Goal: Task Accomplishment & Management: Use online tool/utility

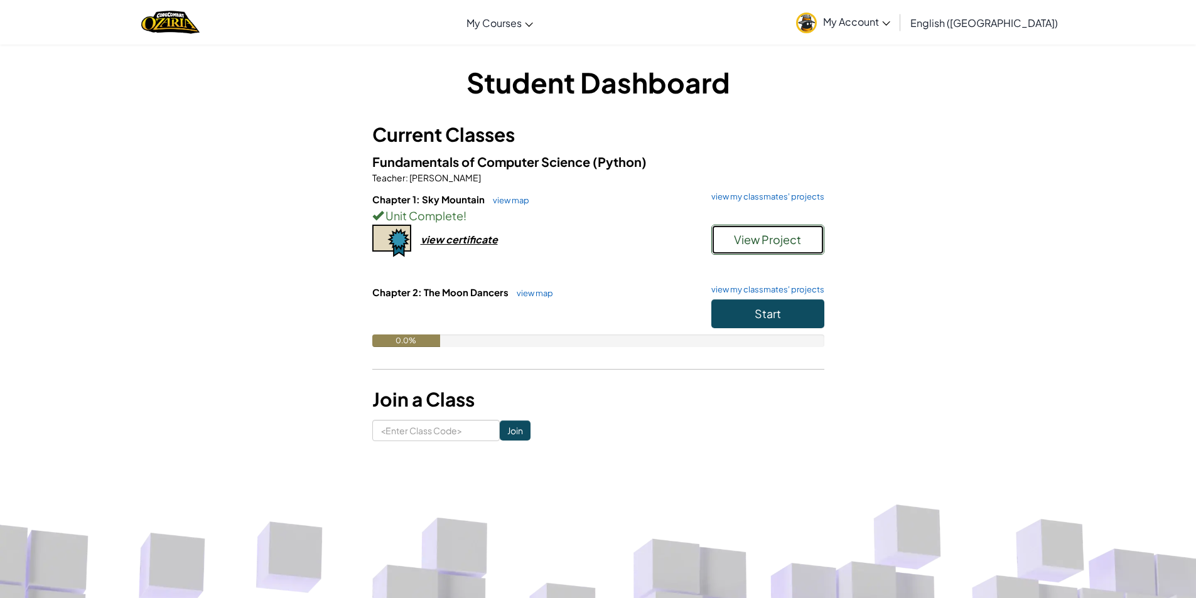
click at [784, 234] on span "View Project" at bounding box center [767, 239] width 67 height 14
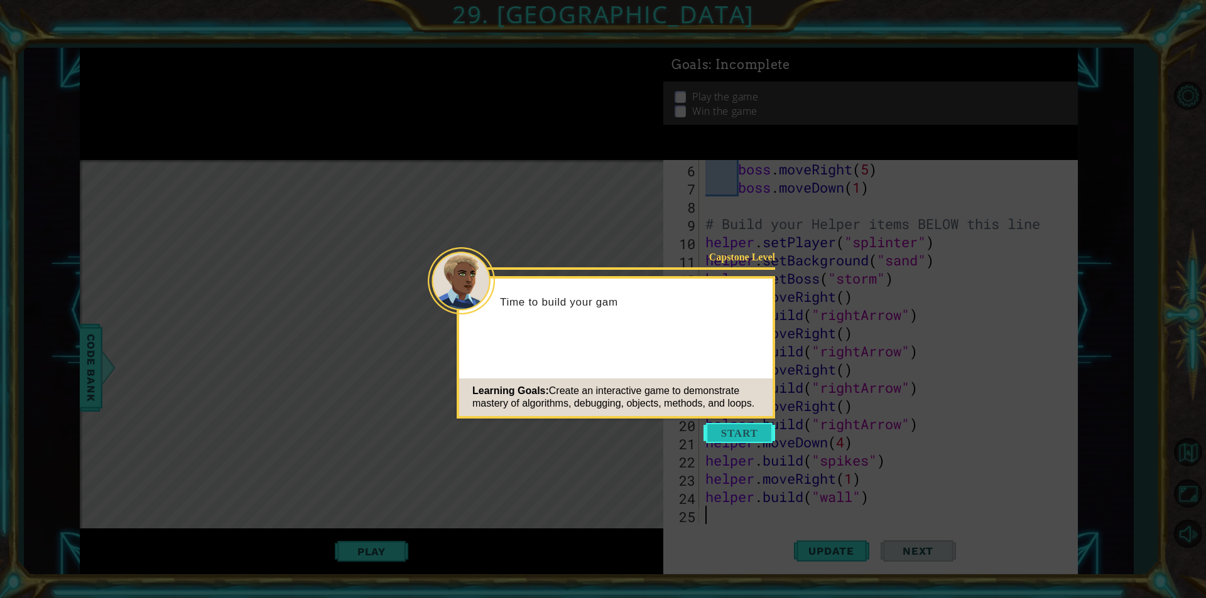
scroll to position [109, 0]
click at [735, 441] on button "Start" at bounding box center [739, 433] width 72 height 20
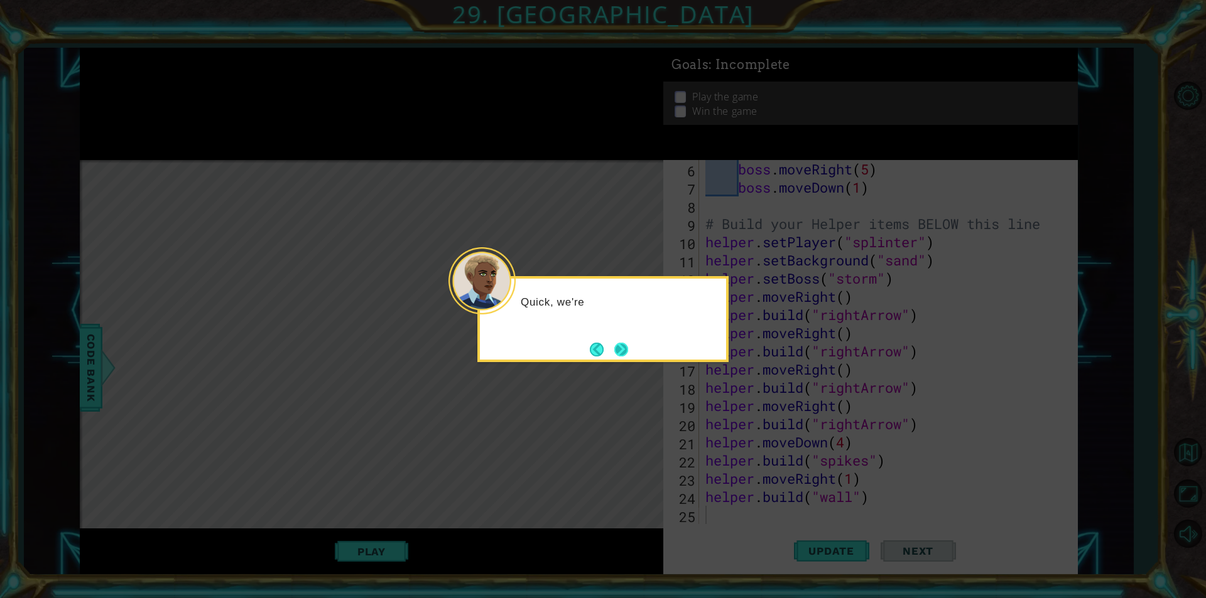
click at [614, 352] on button "Next" at bounding box center [620, 349] width 14 height 14
click at [614, 352] on button "Next" at bounding box center [621, 349] width 22 height 22
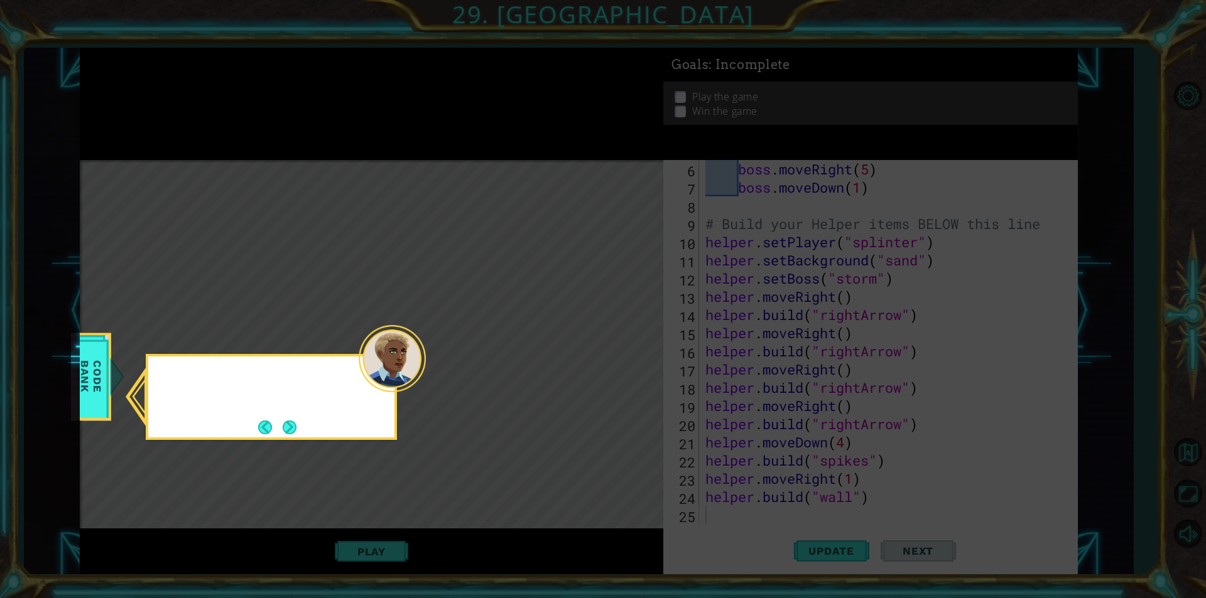
click at [614, 352] on icon at bounding box center [603, 299] width 1206 height 598
click at [296, 427] on button "Next" at bounding box center [289, 427] width 17 height 17
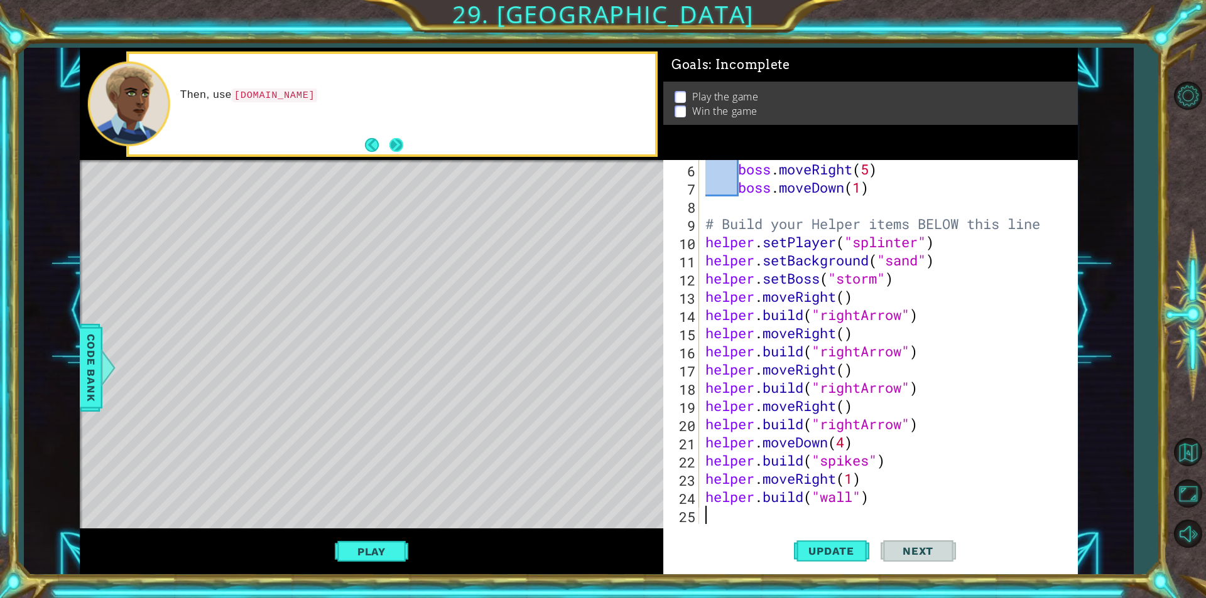
click at [397, 138] on button "Next" at bounding box center [397, 145] width 16 height 16
click at [397, 138] on button "Next" at bounding box center [396, 144] width 21 height 21
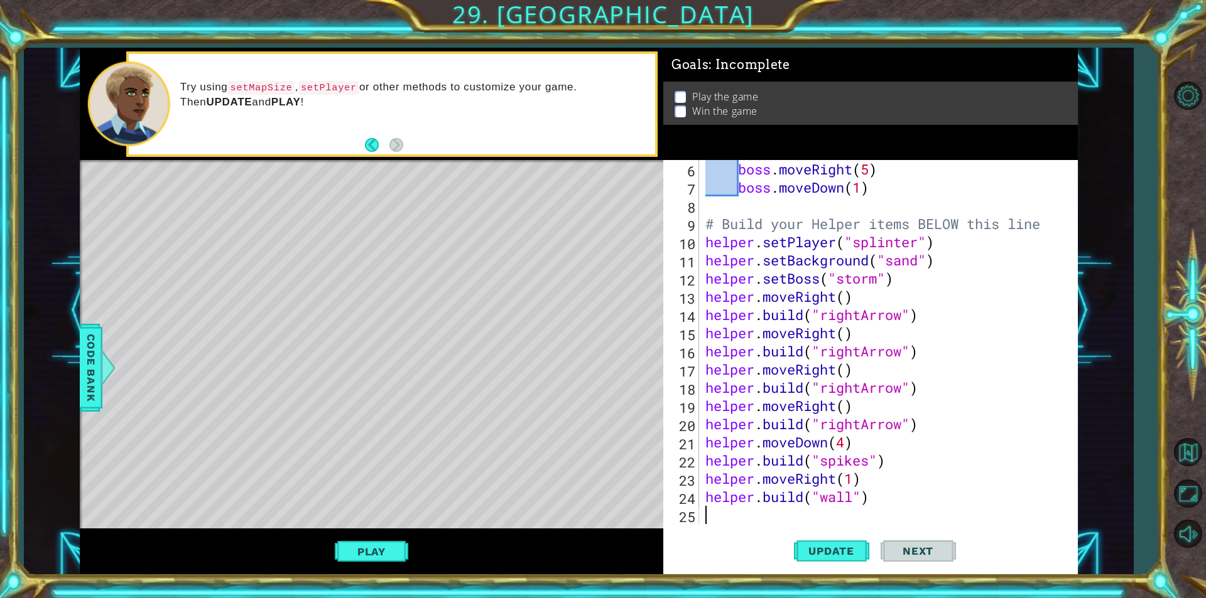
click at [743, 510] on div "boss . moveRight ( 5 ) boss . moveDown ( 1 ) # Build your Helper items BELOW th…" at bounding box center [887, 360] width 368 height 401
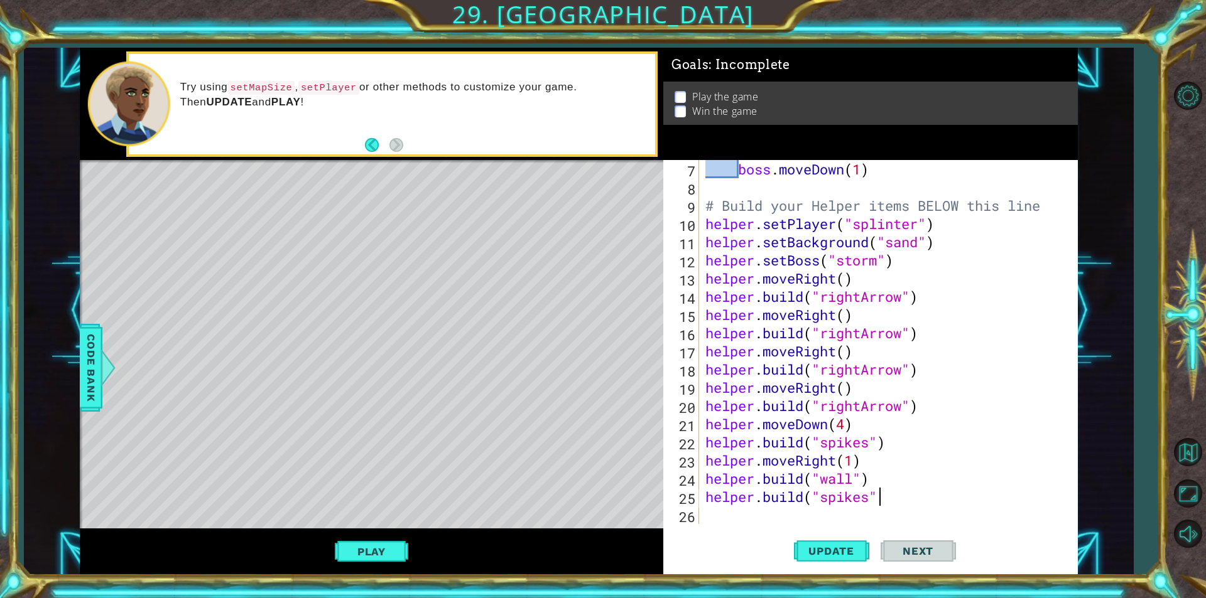
scroll to position [0, 8]
type textarea "[DOMAIN_NAME]("spikes")"
click at [840, 554] on span "Update" at bounding box center [831, 551] width 71 height 13
click at [845, 513] on div "boss . moveDown ( 1 ) # Build your Helper items BELOW this line helper . setPla…" at bounding box center [887, 360] width 368 height 401
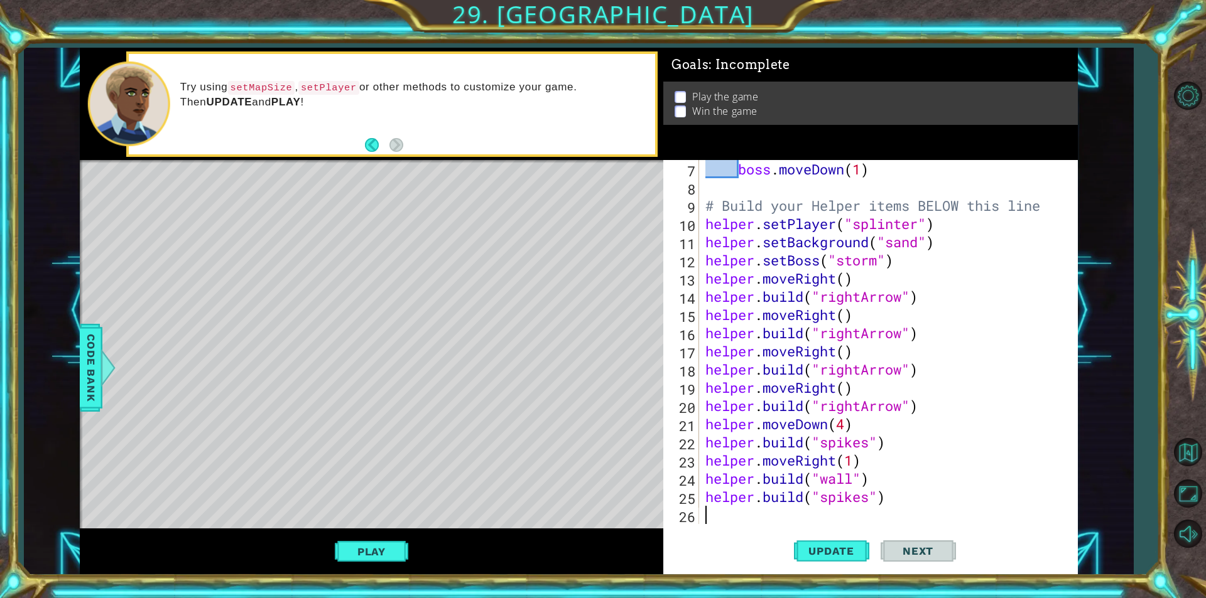
click at [819, 519] on div "boss . moveDown ( 1 ) # Build your Helper items BELOW this line helper . setPla…" at bounding box center [887, 360] width 368 height 401
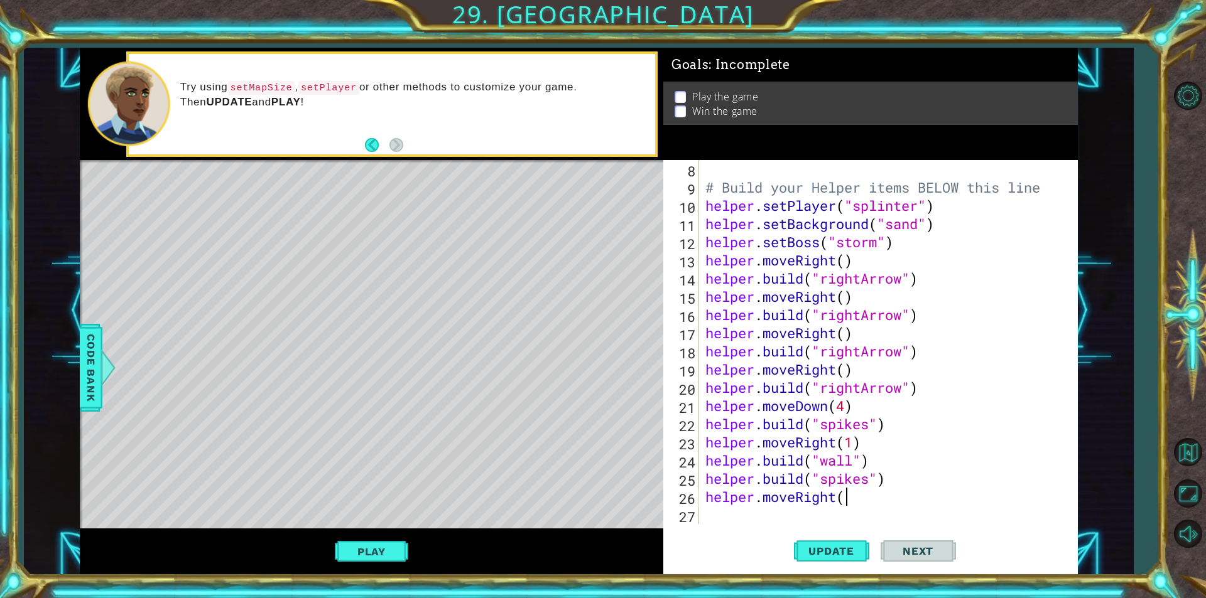
scroll to position [0, 6]
drag, startPoint x: 836, startPoint y: 499, endPoint x: 819, endPoint y: 507, distance: 18.6
click at [794, 512] on div "# Build your Helper items BELOW this line helper . setPlayer ( "splinter" ) hel…" at bounding box center [887, 360] width 368 height 401
drag, startPoint x: 825, startPoint y: 504, endPoint x: 836, endPoint y: 500, distance: 11.3
click at [829, 501] on div "# Build your Helper items BELOW this line helper . setPlayer ( "splinter" ) hel…" at bounding box center [887, 360] width 368 height 401
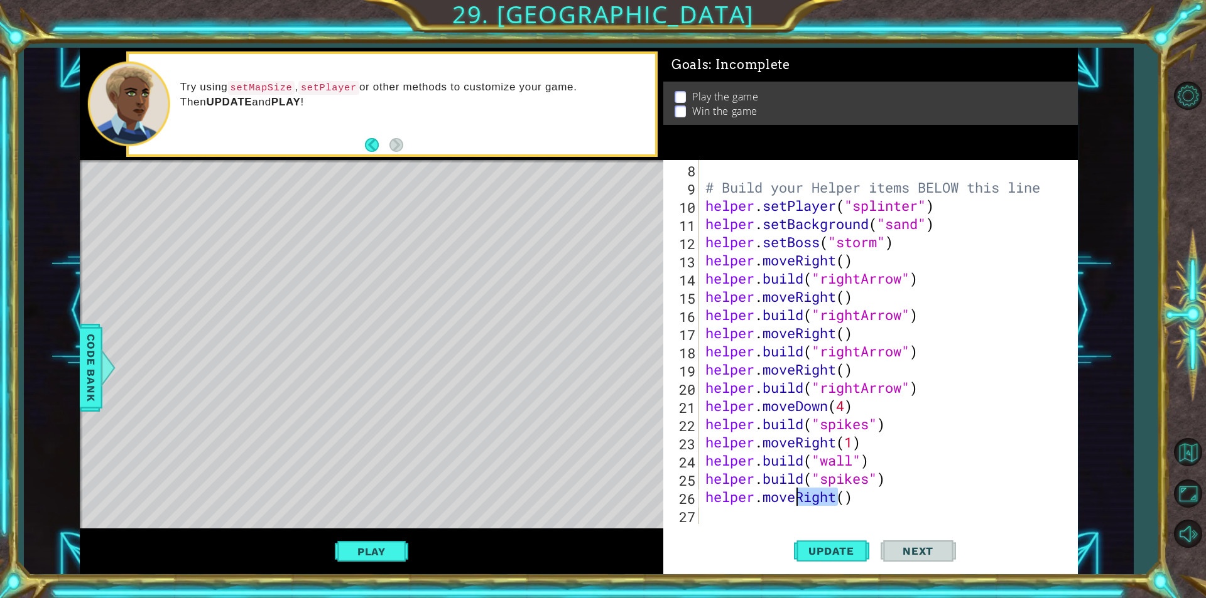
drag, startPoint x: 837, startPoint y: 500, endPoint x: 794, endPoint y: 491, distance: 43.6
click at [794, 491] on div "# Build your Helper items BELOW this line helper . setPlayer ( "splinter" ) hel…" at bounding box center [887, 360] width 368 height 401
type textarea "helper.moveUp()"
click at [818, 506] on div "# Build your Helper items BELOW this line helper . setPlayer ( "splinter" ) hel…" at bounding box center [887, 360] width 368 height 401
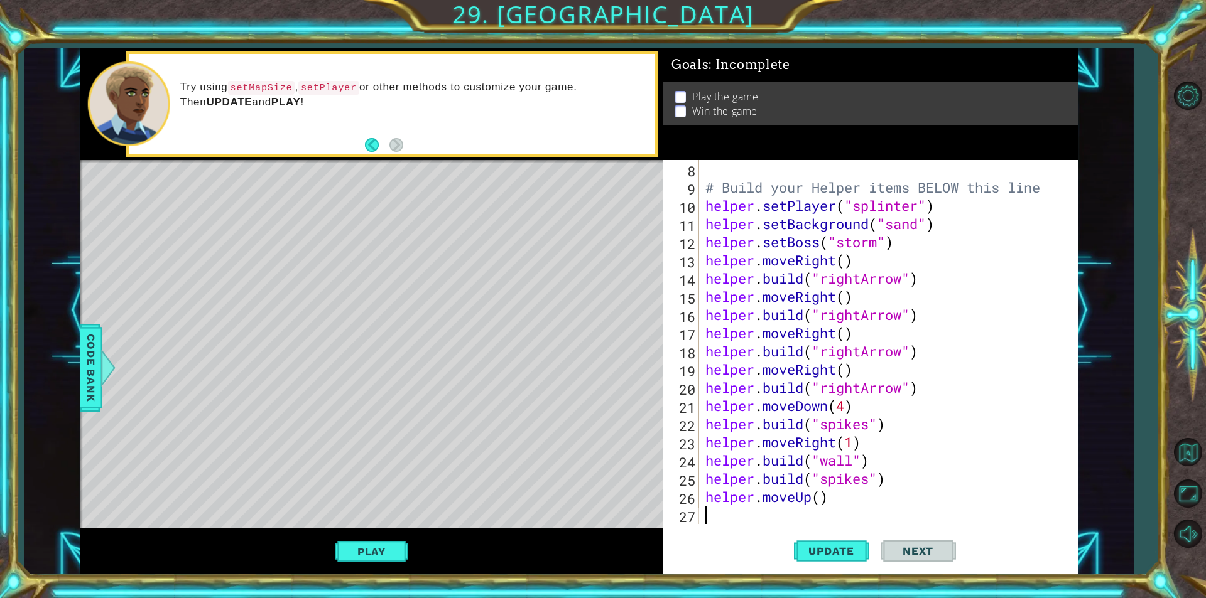
scroll to position [0, 0]
click at [816, 504] on div "# Build your Helper items BELOW this line helper . setPlayer ( "splinter" ) hel…" at bounding box center [887, 360] width 368 height 401
click at [818, 503] on div "# Build your Helper items BELOW this line helper . setPlayer ( "splinter" ) hel…" at bounding box center [887, 360] width 368 height 401
type textarea "helper.moveUp(3)"
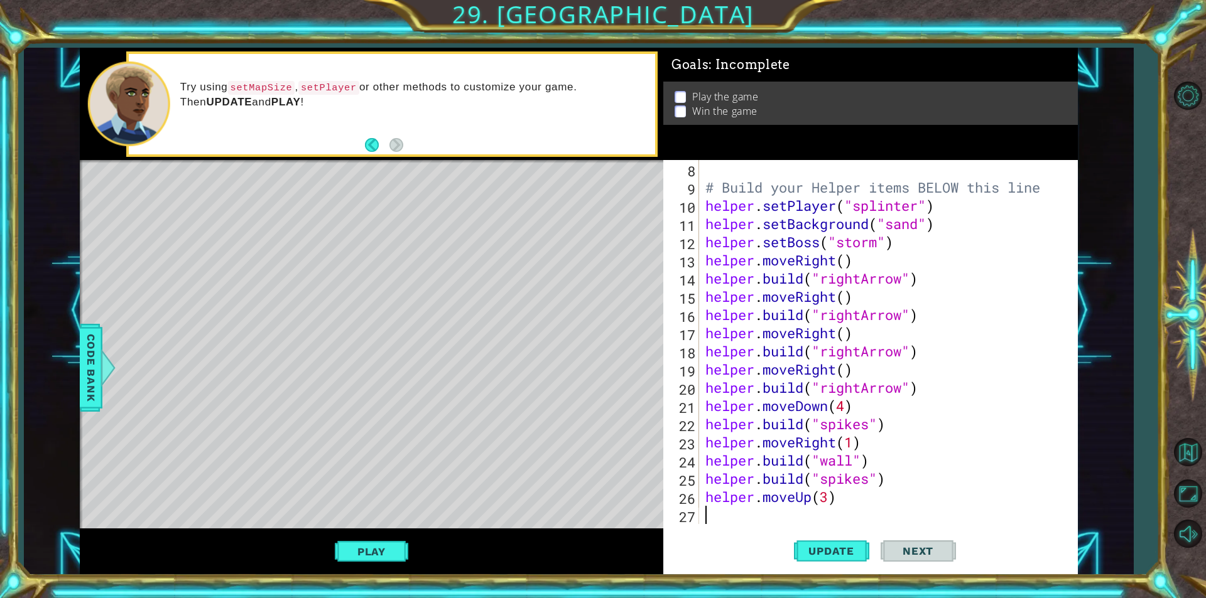
click at [804, 516] on div "# Build your Helper items BELOW this line helper . setPlayer ( "splinter" ) hel…" at bounding box center [887, 360] width 368 height 401
click at [828, 507] on div "# Build your Helper items BELOW this line helper . setPlayer ( "splinter" ) hel…" at bounding box center [887, 360] width 368 height 401
click at [833, 495] on div "# Build your Helper items BELOW this line helper . setPlayer ( "splinter" ) hel…" at bounding box center [887, 360] width 368 height 401
type textarea "helper.moveUp()"
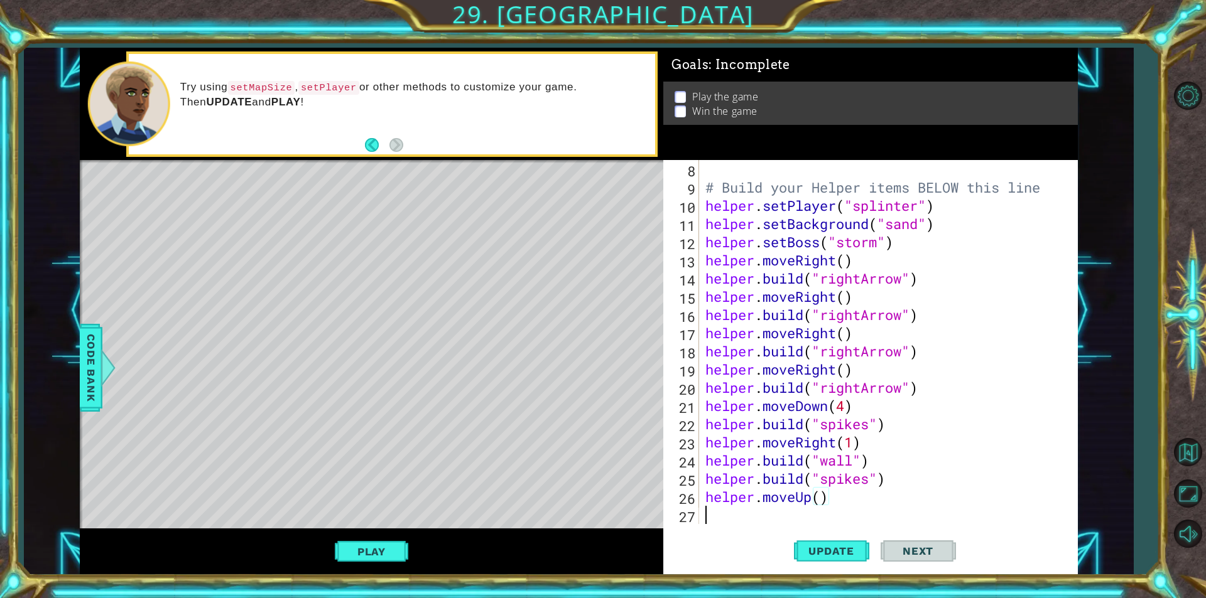
click at [753, 522] on div "# Build your Helper items BELOW this line helper . setPlayer ( "splinter" ) hel…" at bounding box center [887, 360] width 368 height 401
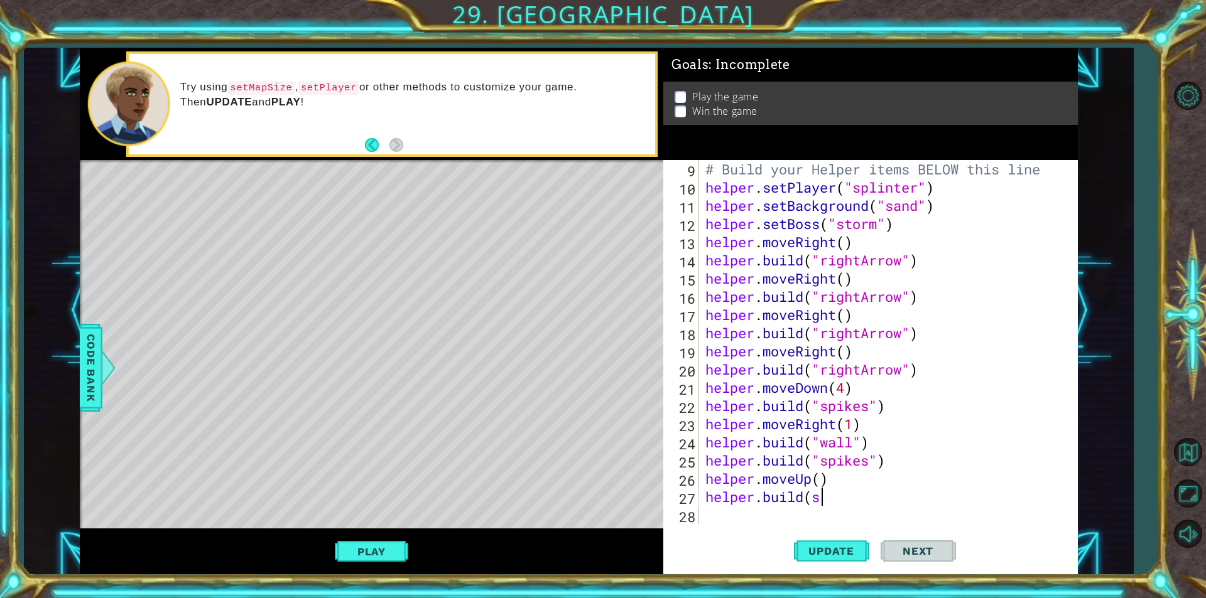
scroll to position [0, 4]
type textarea "[DOMAIN_NAME]("spikes")"
click at [708, 506] on div "# Build your Helper items BELOW this line helper . setPlayer ( "splinter" ) hel…" at bounding box center [887, 360] width 368 height 401
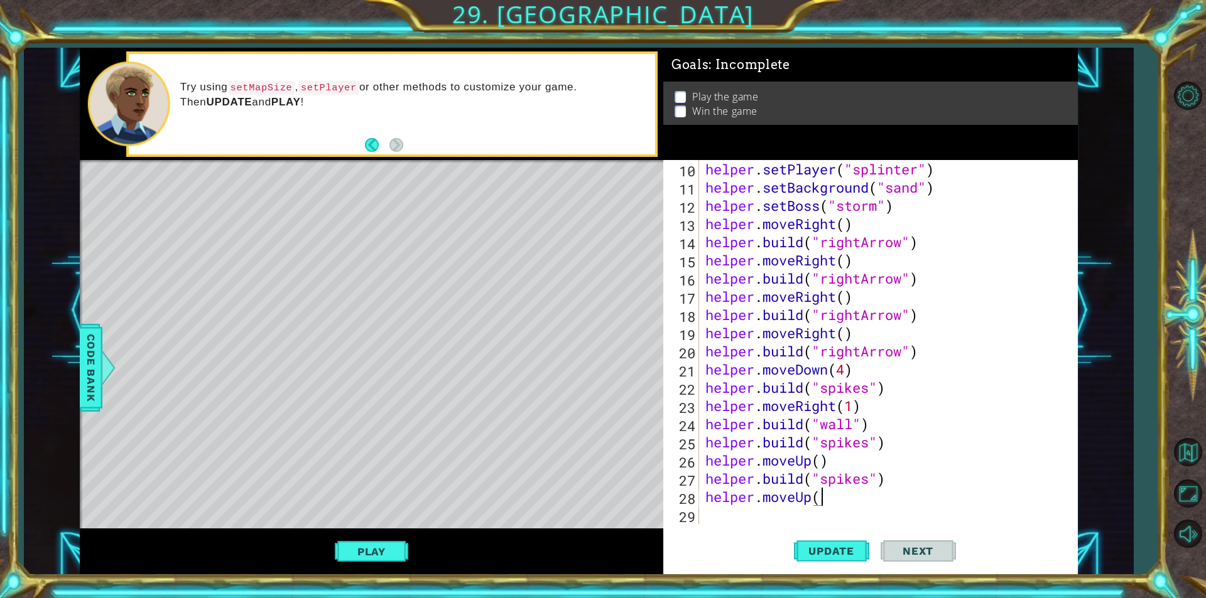
scroll to position [0, 5]
type textarea "helper.moveUp("
type textarea "2"
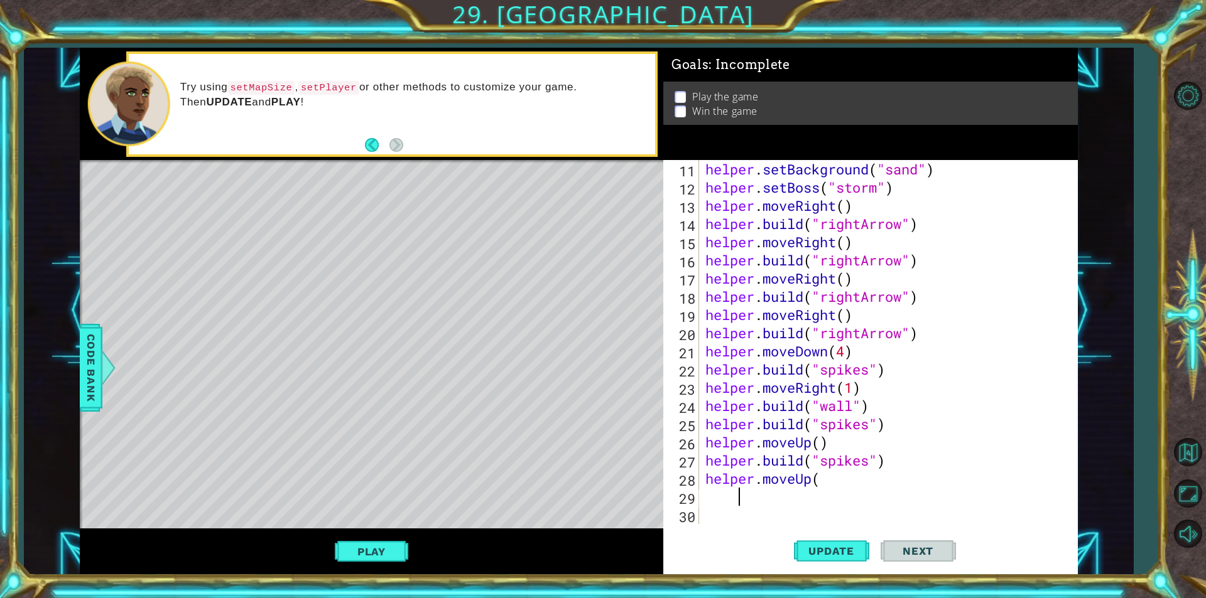
scroll to position [0, 0]
type textarea "helper.moveUp("
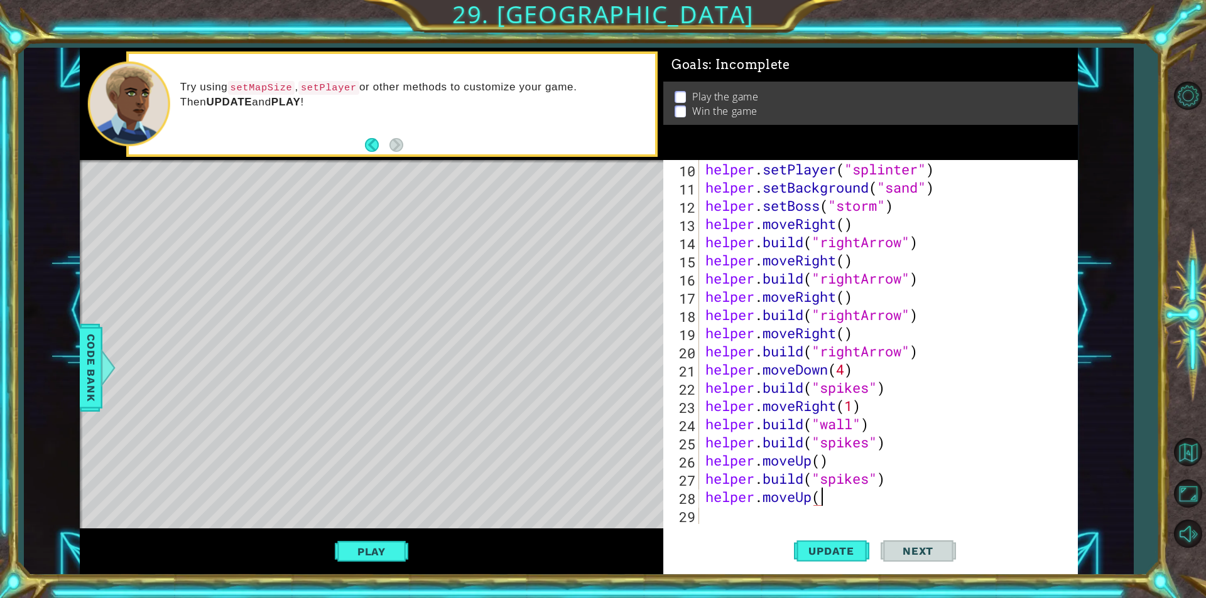
scroll to position [0, 5]
click at [816, 546] on span "Update" at bounding box center [831, 551] width 71 height 13
click at [809, 503] on div "helper . setPlayer ( "splinter" ) helper . setBackground ( "sand" ) helper . se…" at bounding box center [887, 360] width 368 height 401
click at [826, 502] on div "helper . setPlayer ( "splinter" ) helper . setBackground ( "sand" ) helper . se…" at bounding box center [887, 360] width 368 height 401
drag, startPoint x: 828, startPoint y: 502, endPoint x: 819, endPoint y: 504, distance: 9.7
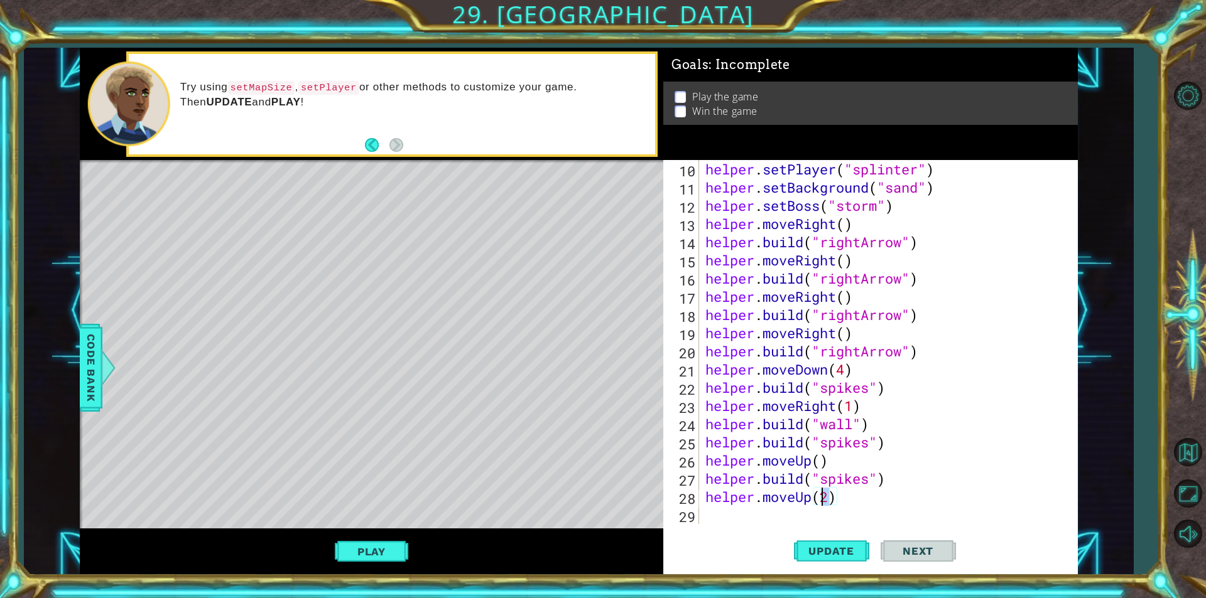
click at [819, 504] on div "helper . setPlayer ( "splinter" ) helper . setBackground ( "sand" ) helper . se…" at bounding box center [887, 360] width 368 height 401
click at [809, 504] on div "helper . setPlayer ( "splinter" ) helper . setBackground ( "sand" ) helper . se…" at bounding box center [887, 360] width 368 height 401
type textarea "helper.moveRight()"
click at [847, 557] on span "Update" at bounding box center [831, 551] width 71 height 13
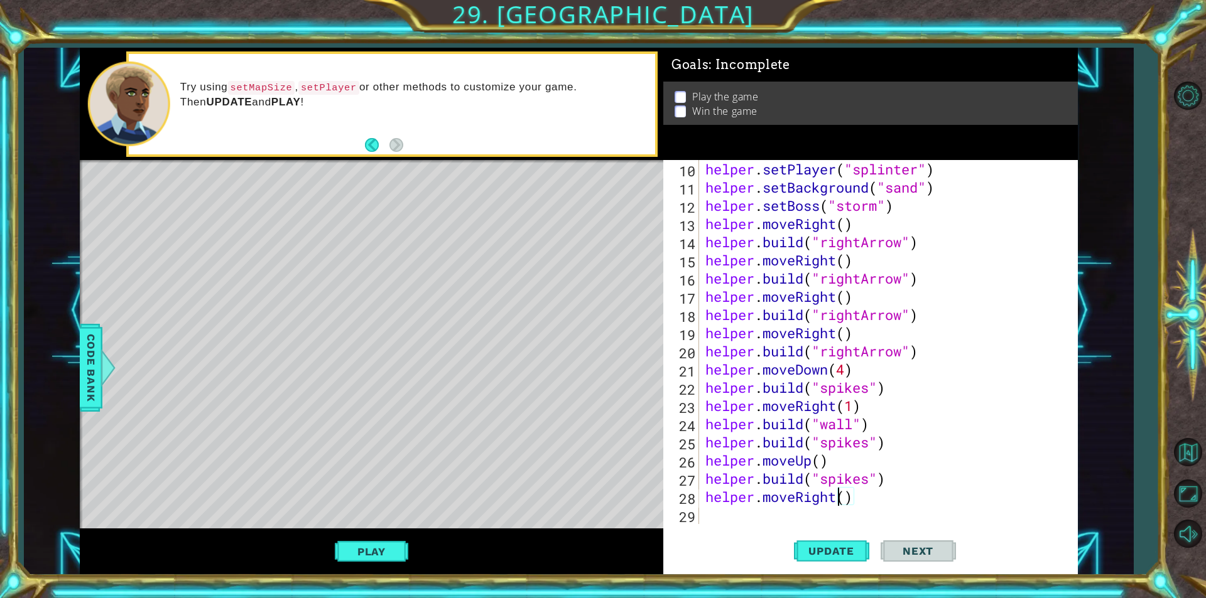
click at [713, 510] on div "helper . setPlayer ( "splinter" ) helper . setBackground ( "sand" ) helper . se…" at bounding box center [887, 360] width 368 height 401
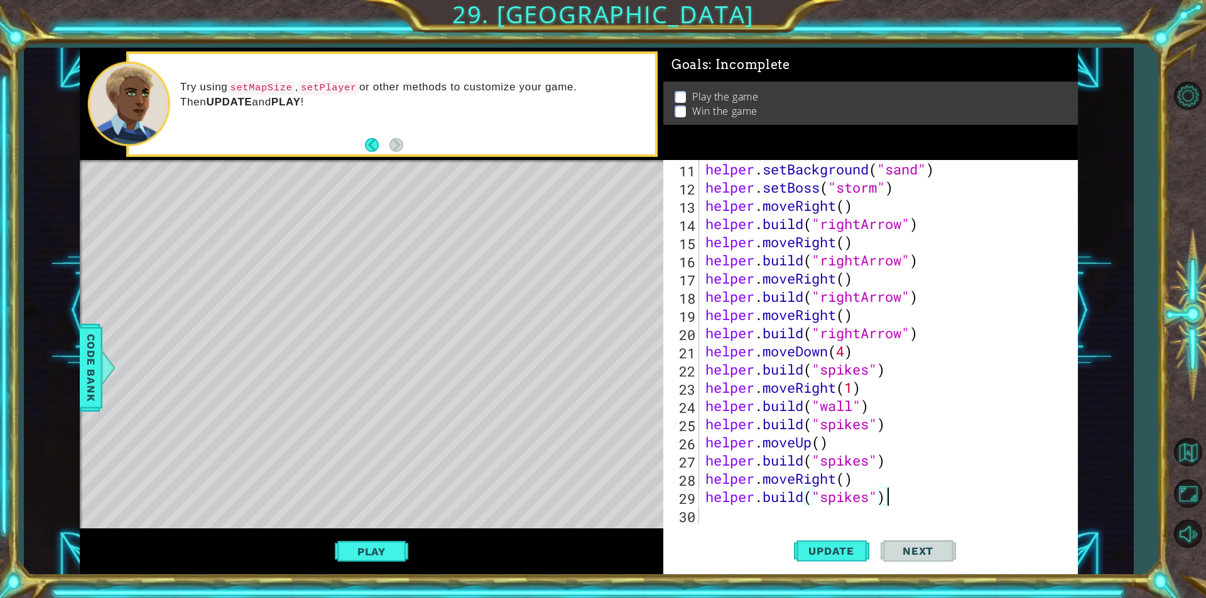
scroll to position [0, 8]
type textarea "[DOMAIN_NAME]("spikes")"
click at [823, 555] on span "Update" at bounding box center [831, 551] width 71 height 13
click at [451, 457] on div "Level Map" at bounding box center [370, 345] width 580 height 370
click at [821, 541] on button "Update" at bounding box center [831, 551] width 75 height 41
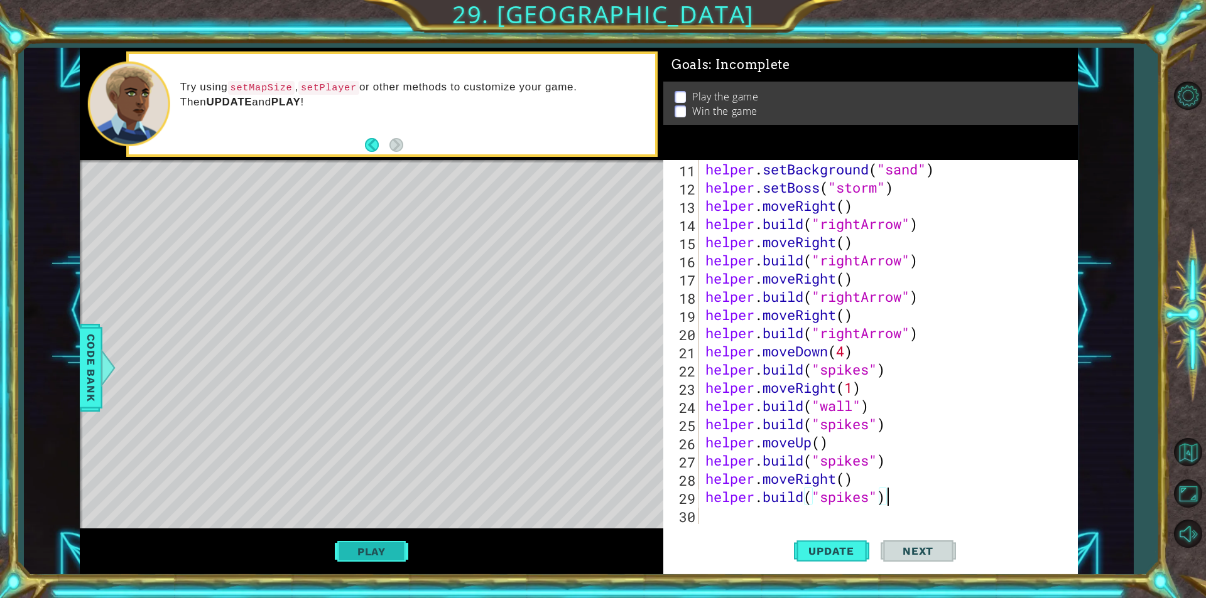
click at [382, 542] on button "Play" at bounding box center [371, 552] width 73 height 24
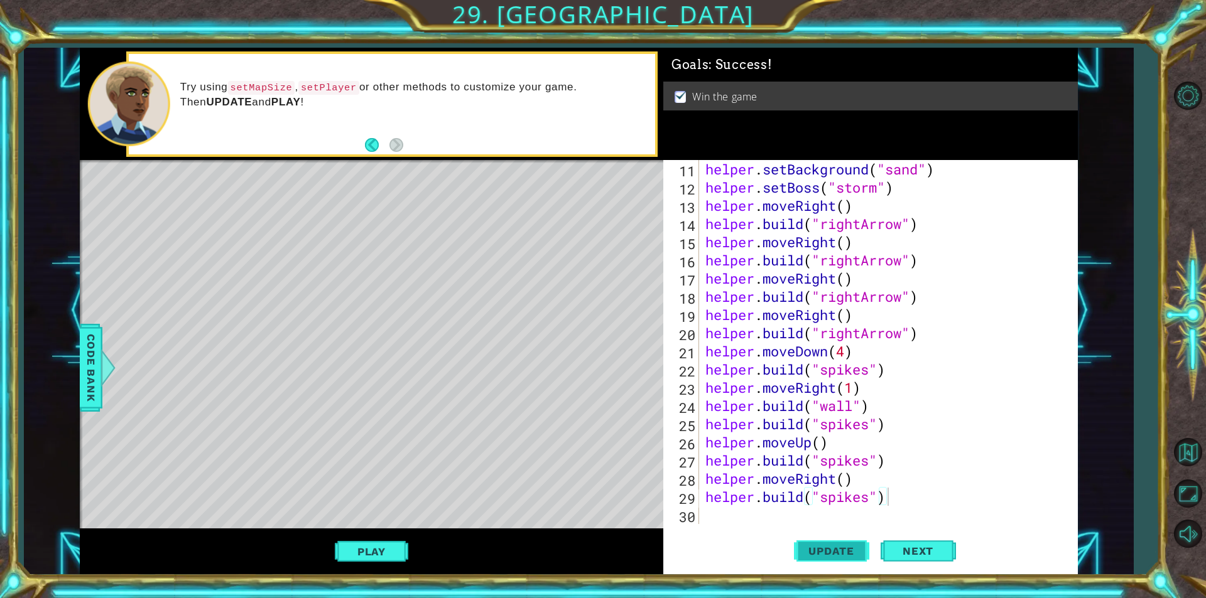
click at [850, 551] on span "Update" at bounding box center [831, 551] width 71 height 13
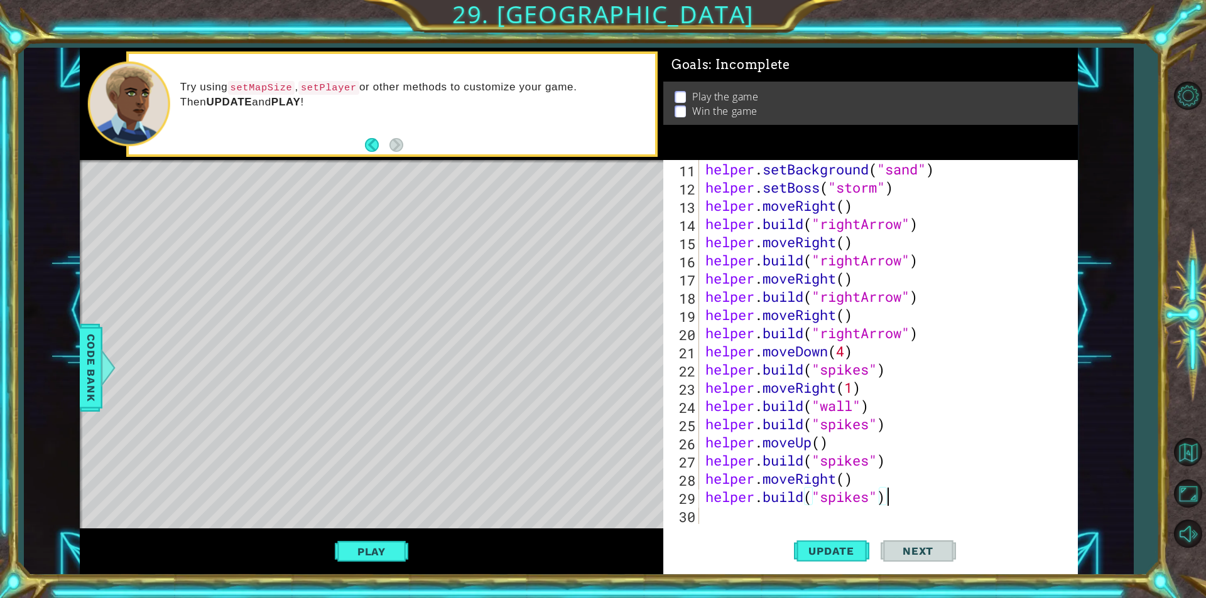
click at [776, 521] on div "helper . setBackground ( "sand" ) helper . setBoss ( "storm" ) helper . moveRig…" at bounding box center [887, 360] width 368 height 401
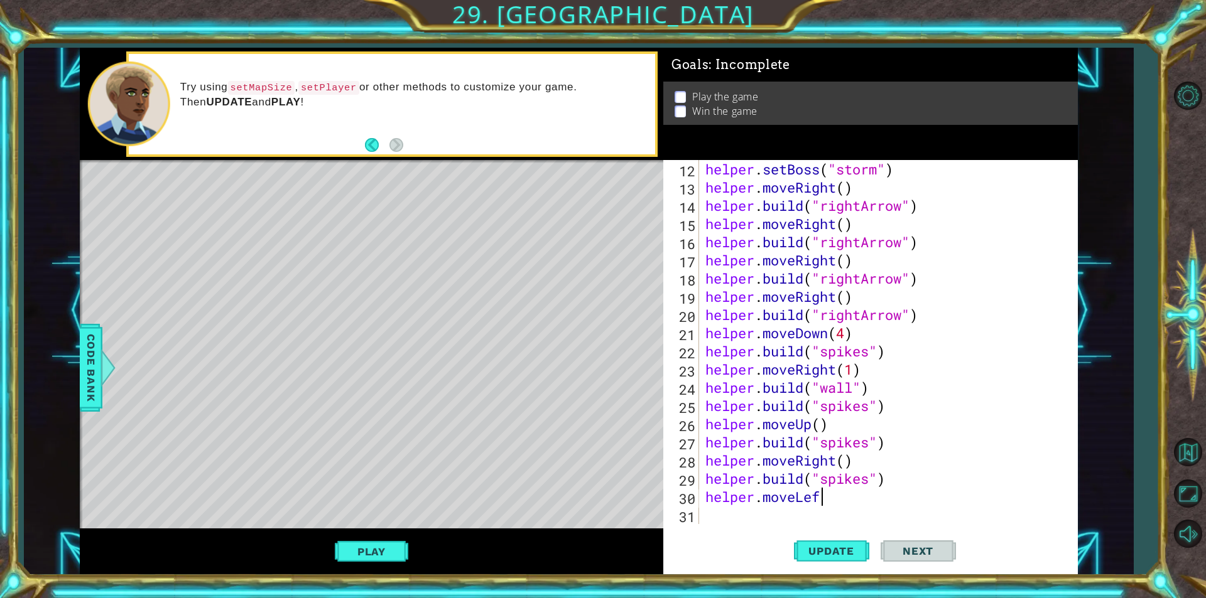
scroll to position [0, 5]
type textarea "helper.moveLeft(4"
type textarea "0"
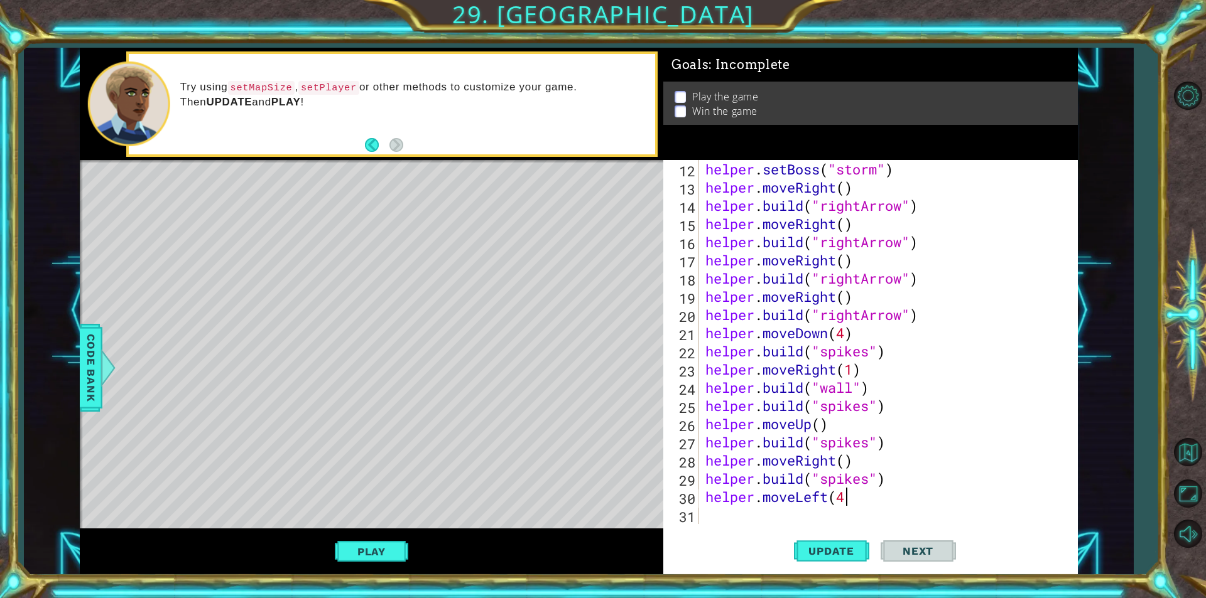
type textarea "helper.moveLeft(4)"
click at [727, 519] on div "helper . setBoss ( "storm" ) helper . moveRight ( ) helper . build ( "rightArro…" at bounding box center [887, 360] width 368 height 401
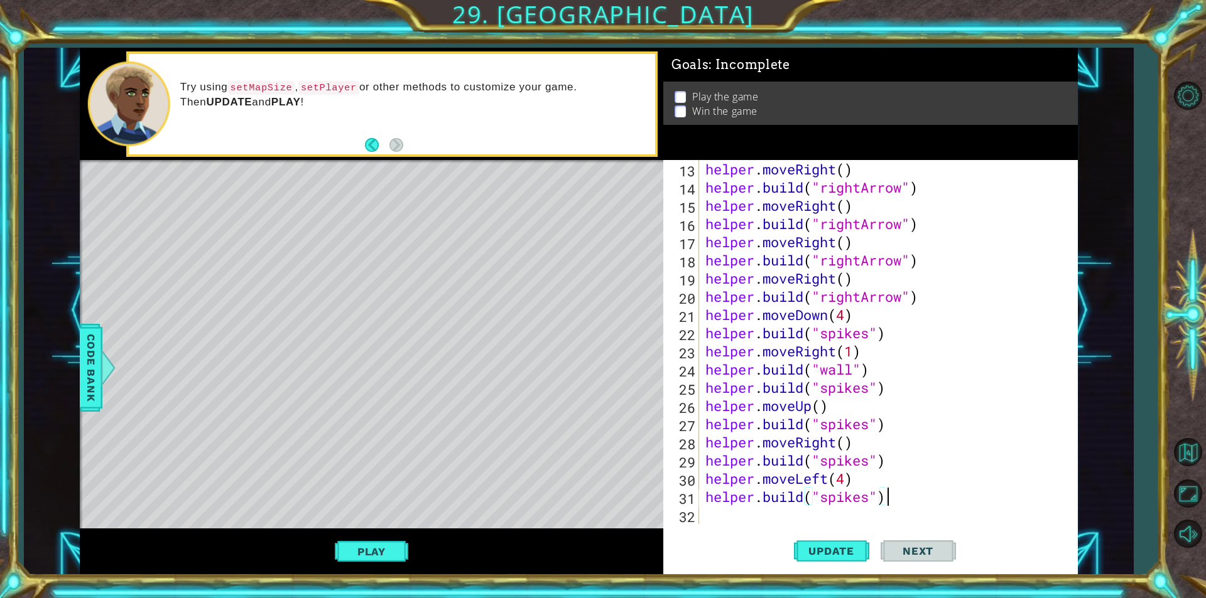
scroll to position [0, 8]
type textarea "[DOMAIN_NAME]("spikes")"
click at [845, 545] on span "Update" at bounding box center [831, 551] width 71 height 13
click at [879, 515] on div "helper . moveRight ( ) helper . build ( "rightArrow" ) helper . moveRight ( ) h…" at bounding box center [887, 360] width 368 height 401
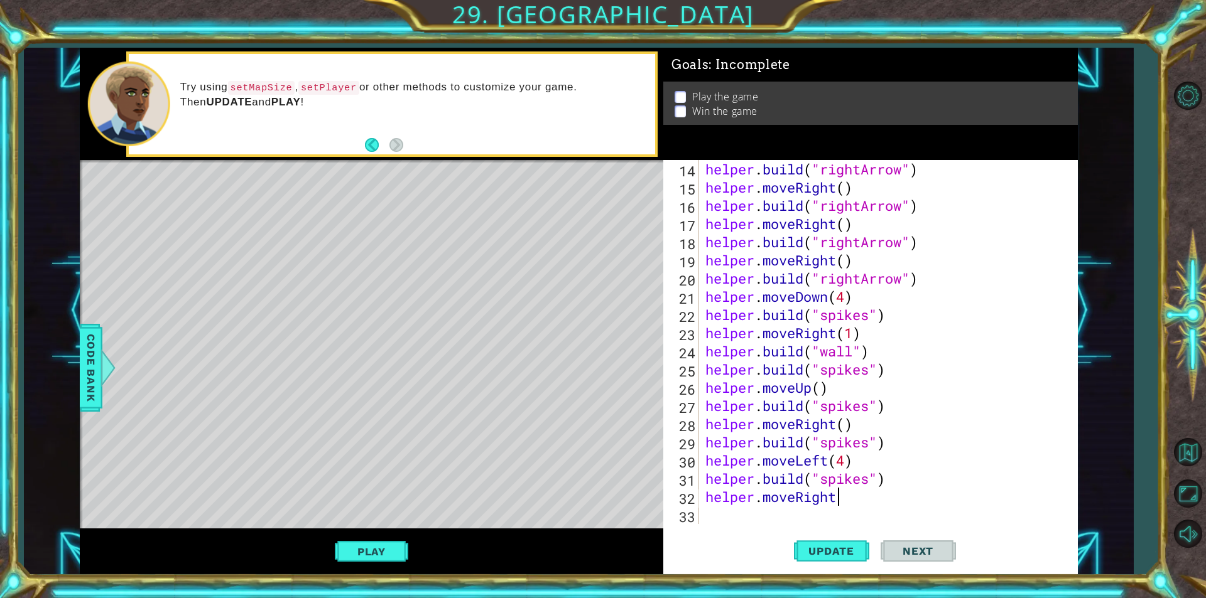
scroll to position [0, 6]
type textarea "helper.moveRight()"
click at [828, 512] on div "helper . build ( "rightArrow" ) helper . moveRight ( ) helper . build ( "rightA…" at bounding box center [887, 360] width 368 height 401
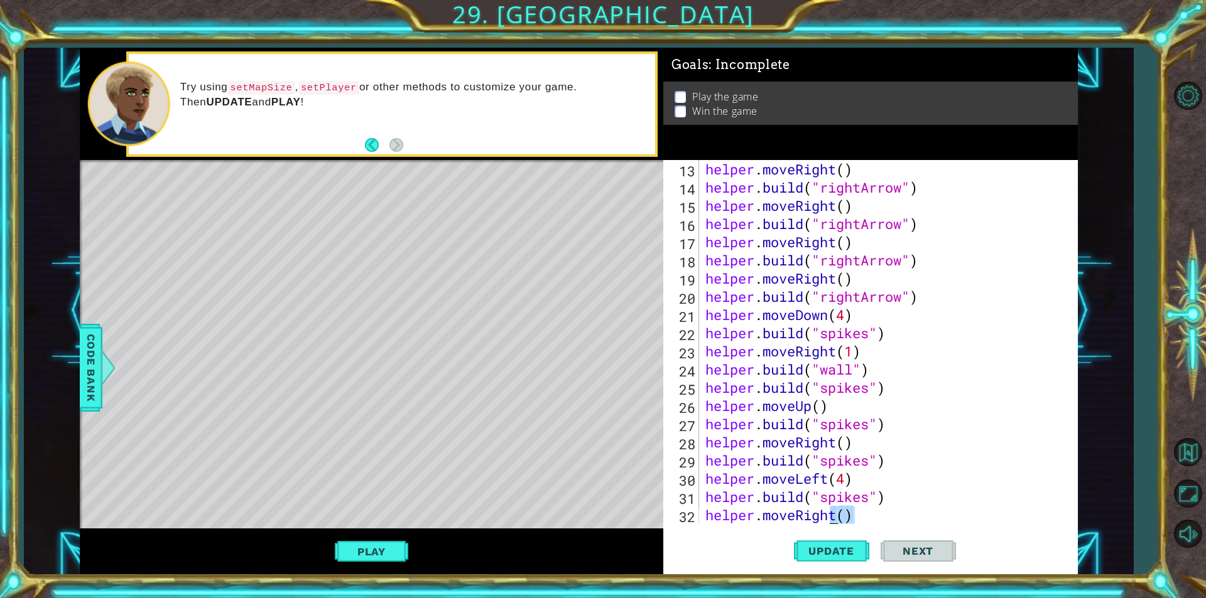
scroll to position [273, 0]
drag, startPoint x: 854, startPoint y: 517, endPoint x: 826, endPoint y: 476, distance: 49.3
click at [826, 476] on div "helper . moveRight ( ) helper . build ( "rightArrow" ) helper . moveRight ( ) h…" at bounding box center [887, 360] width 368 height 401
click at [619, 526] on div "Level Map" at bounding box center [370, 345] width 580 height 370
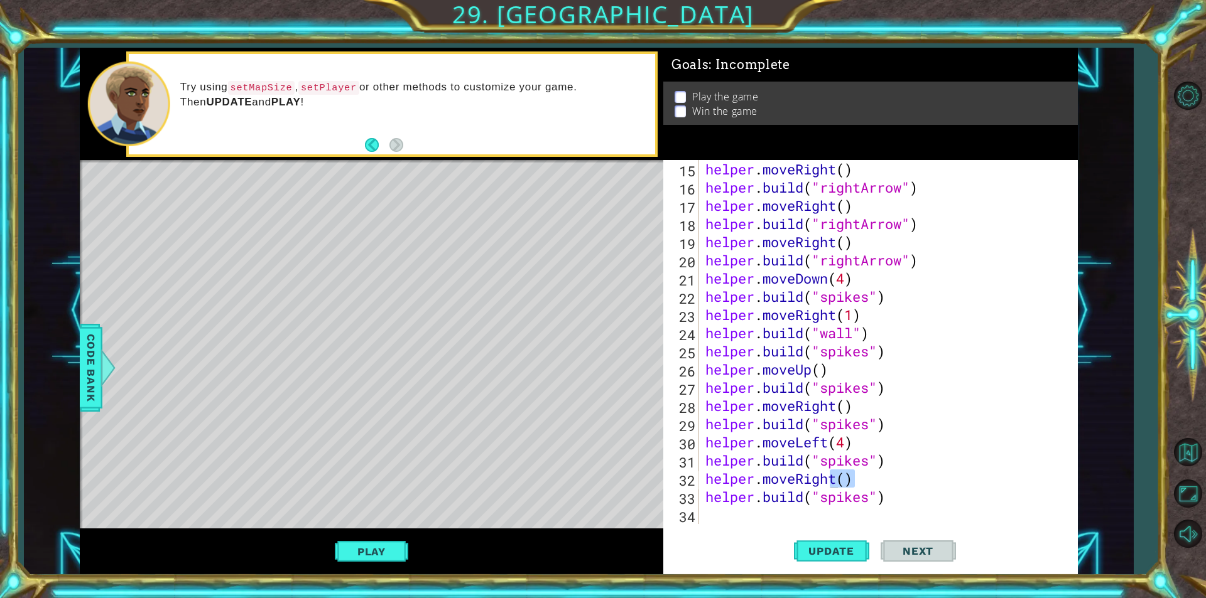
click at [996, 489] on div "helper . moveRight ( ) helper . build ( "rightArrow" ) helper . moveRight ( ) h…" at bounding box center [887, 360] width 368 height 401
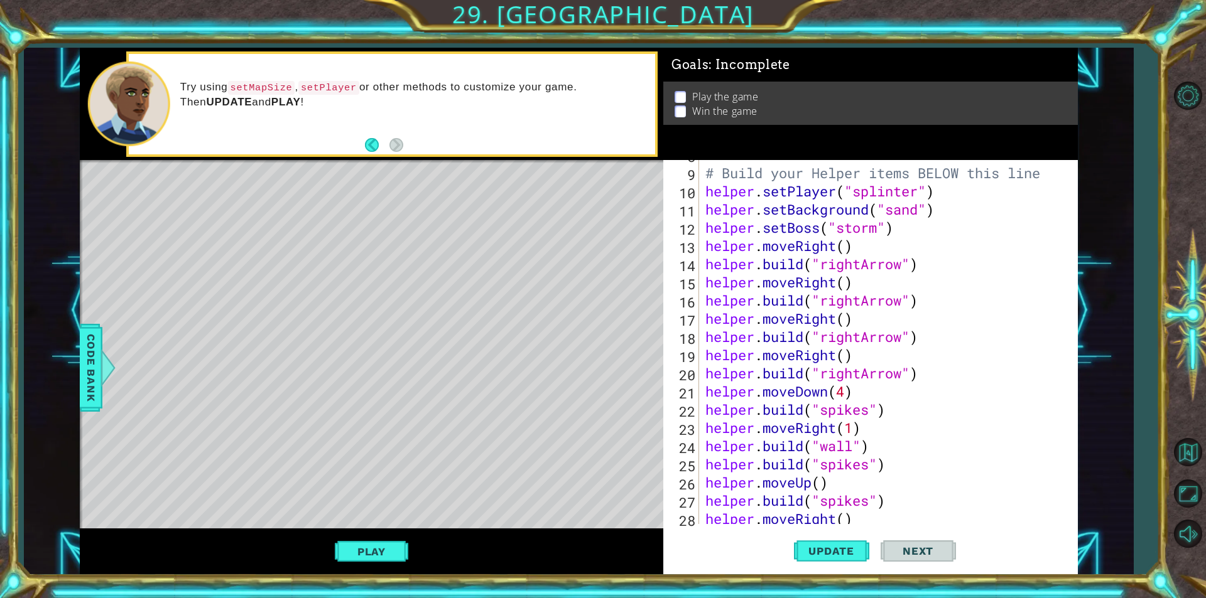
scroll to position [273, 0]
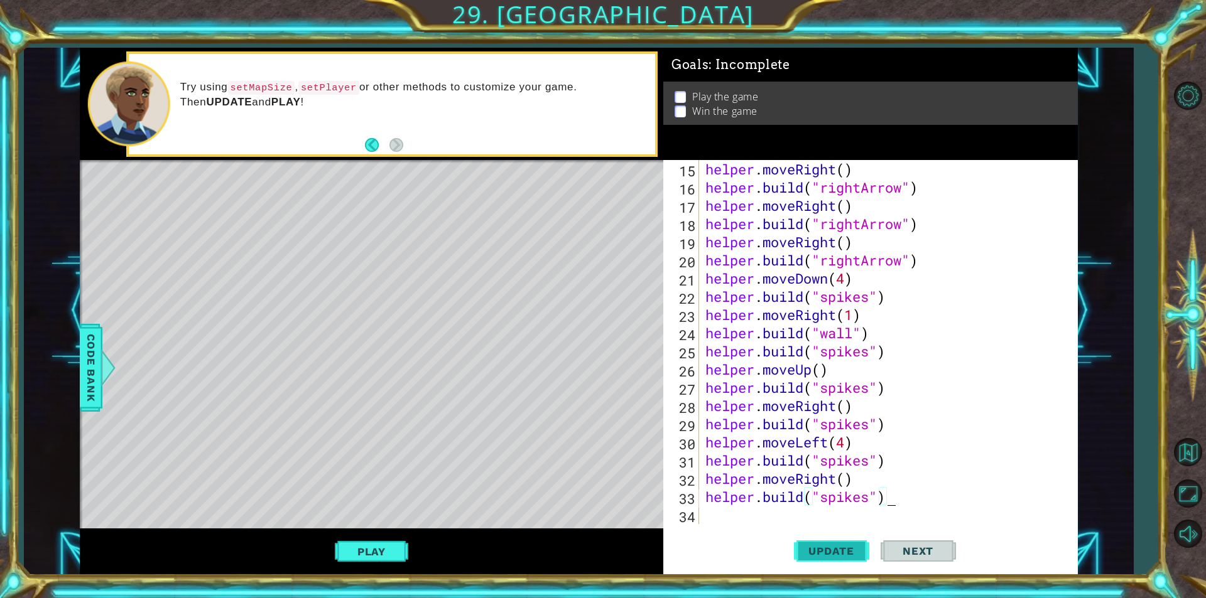
click at [854, 554] on span "Update" at bounding box center [831, 551] width 71 height 13
drag, startPoint x: 833, startPoint y: 485, endPoint x: 798, endPoint y: 482, distance: 34.7
click at [798, 482] on div "helper . moveRight ( ) helper . build ( "rightArrow" ) helper . moveRight ( ) h…" at bounding box center [887, 360] width 368 height 401
click at [804, 483] on div "helper . moveRight ( ) helper . build ( "rightArrow" ) helper . moveRight ( ) h…" at bounding box center [887, 360] width 368 height 401
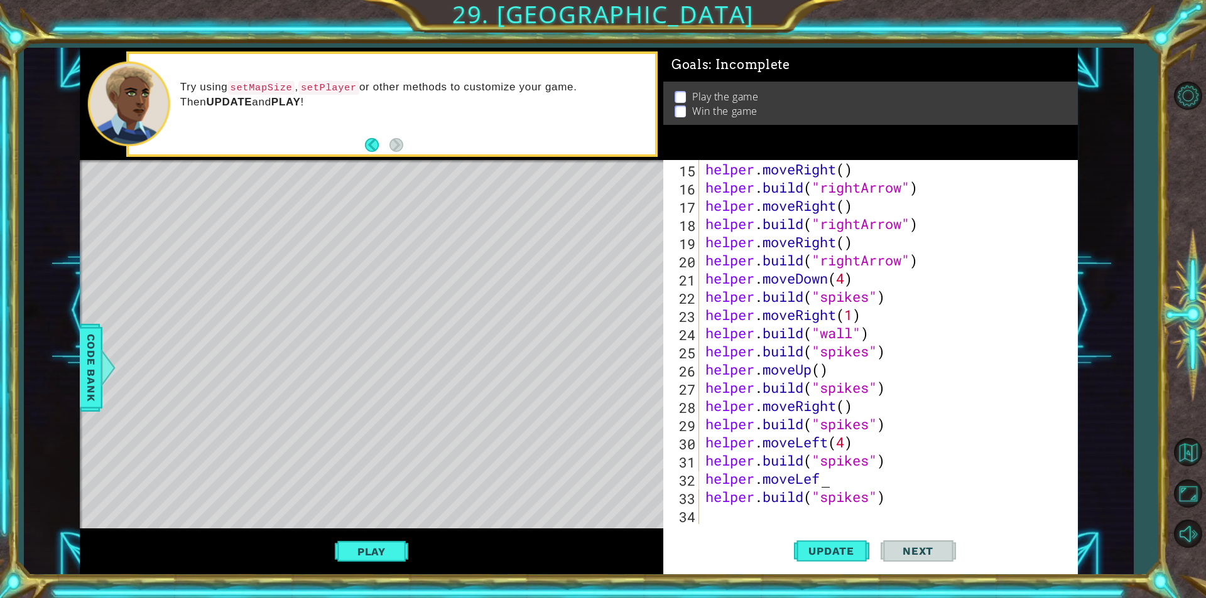
scroll to position [0, 6]
click at [809, 538] on button "Update" at bounding box center [831, 551] width 75 height 41
drag, startPoint x: 827, startPoint y: 477, endPoint x: 798, endPoint y: 483, distance: 29.6
click at [798, 483] on div "helper . moveRight ( ) helper . build ( "rightArrow" ) helper . moveRight ( ) h…" at bounding box center [887, 360] width 368 height 401
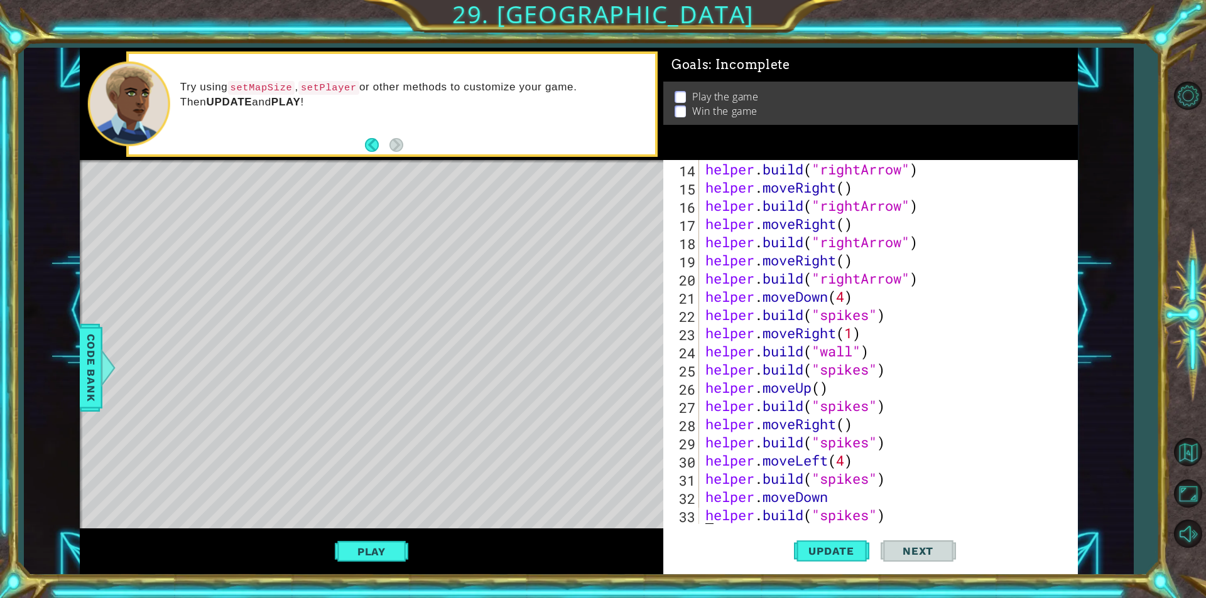
scroll to position [273, 0]
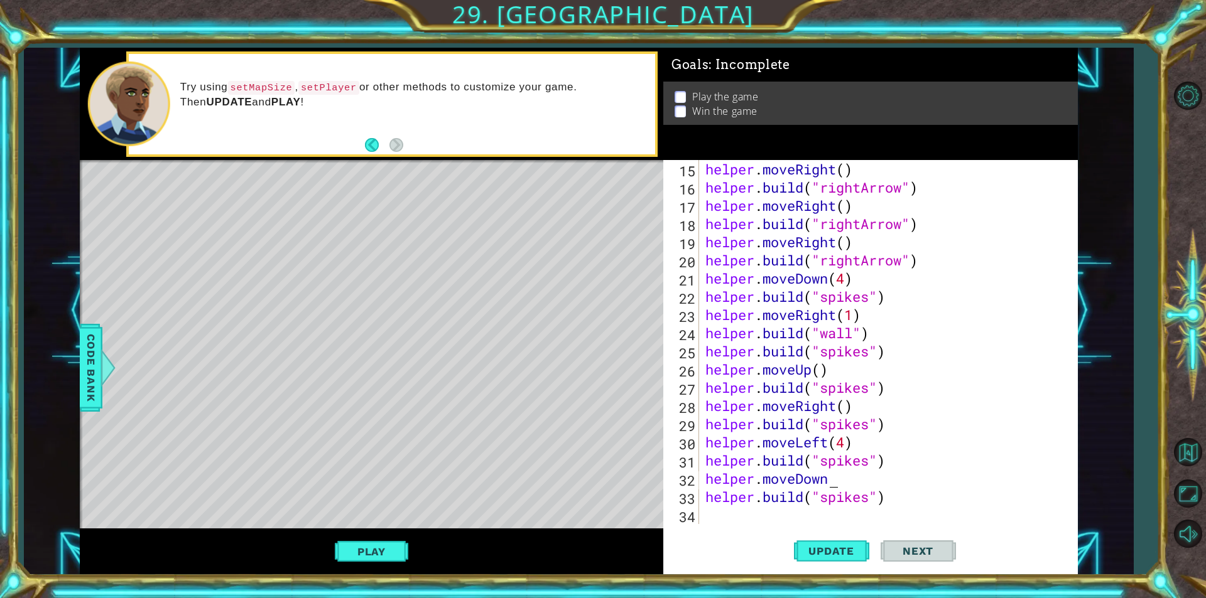
click at [843, 482] on div "helper . moveRight ( ) helper . build ( "rightArrow" ) helper . moveRight ( ) h…" at bounding box center [887, 360] width 368 height 401
click at [810, 558] on button "Update" at bounding box center [831, 551] width 75 height 41
click at [839, 485] on div "helper . moveRight ( ) helper . build ( "rightArrow" ) helper . moveRight ( ) h…" at bounding box center [887, 360] width 368 height 401
click at [838, 478] on div "helper . moveRight ( ) helper . build ( "rightArrow" ) helper . moveRight ( ) h…" at bounding box center [887, 360] width 368 height 401
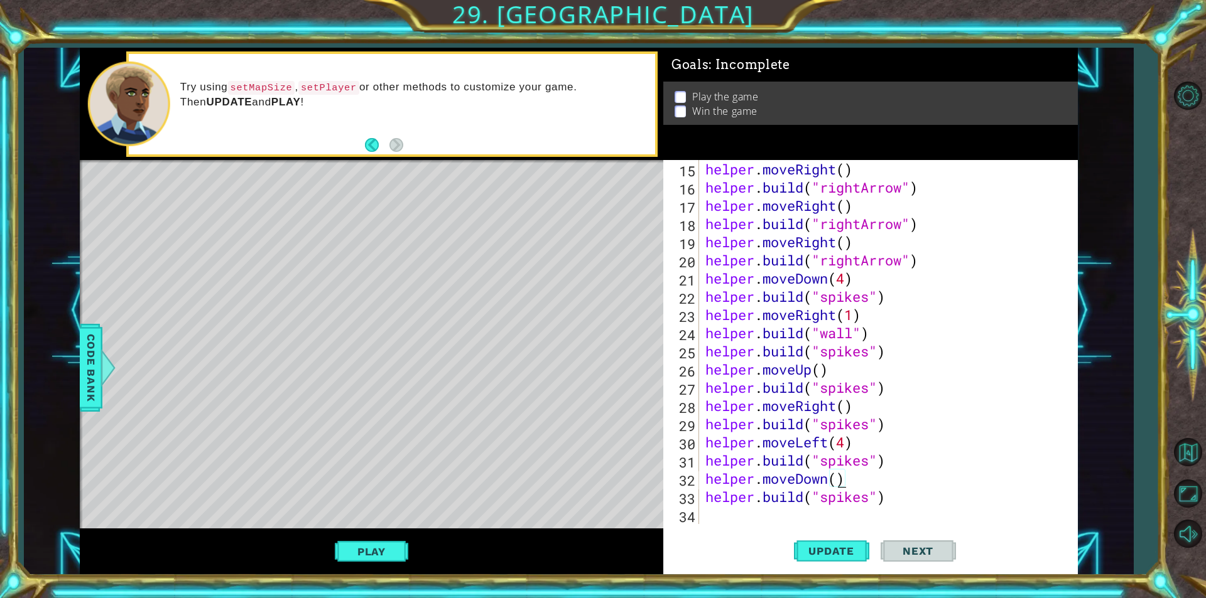
click at [838, 478] on div "helper . moveRight ( ) helper . build ( "rightArrow" ) helper . moveRight ( ) h…" at bounding box center [887, 360] width 368 height 401
click at [834, 478] on div "helper . moveRight ( ) helper . build ( "rightArrow" ) helper . moveRight ( ) h…" at bounding box center [887, 360] width 368 height 401
click at [834, 478] on div "helper . moveRight ( ) helper . build ( "rightArrow" ) helper . moveRight ( ) h…" at bounding box center [884, 342] width 362 height 364
click at [834, 478] on div "helper . moveRight ( ) helper . build ( "rightArrow" ) helper . moveRight ( ) h…" at bounding box center [887, 360] width 368 height 401
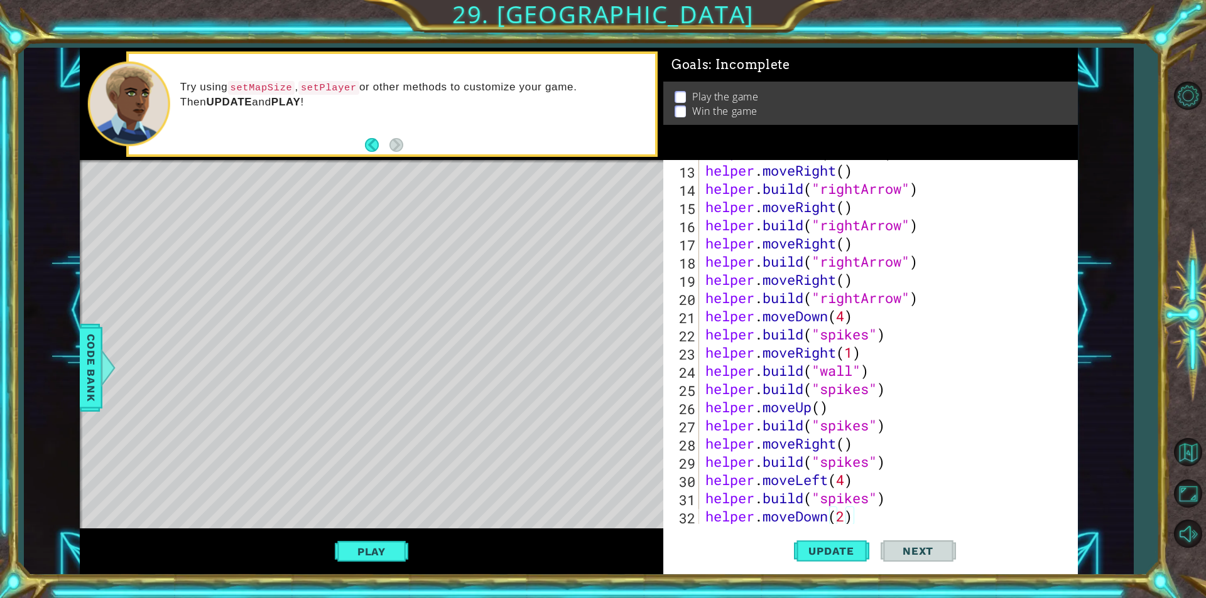
scroll to position [273, 0]
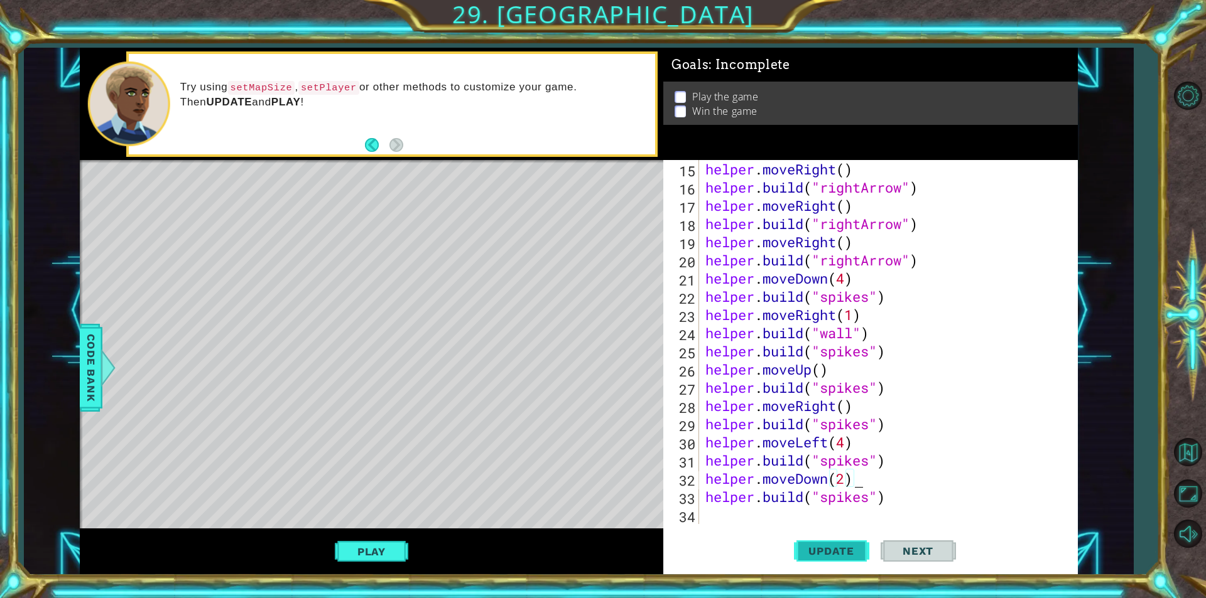
type textarea "helper.moveDown(2)"
click at [850, 544] on button "Update" at bounding box center [831, 551] width 75 height 41
click at [781, 514] on div "helper . moveRight ( ) helper . build ( "rightArrow" ) helper . moveRight ( ) h…" at bounding box center [887, 360] width 368 height 401
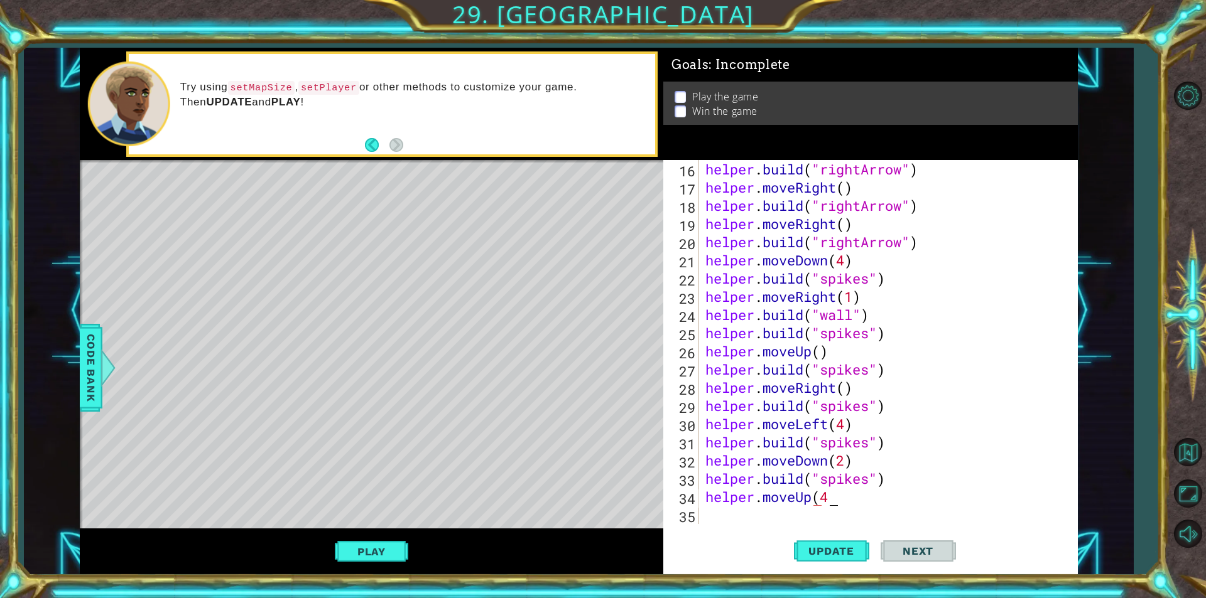
scroll to position [0, 5]
type textarea "helper.moveUp(4)"
click at [781, 514] on div "helper . build ( "rightArrow" ) helper . moveRight ( ) helper . build ( "rightA…" at bounding box center [887, 360] width 368 height 401
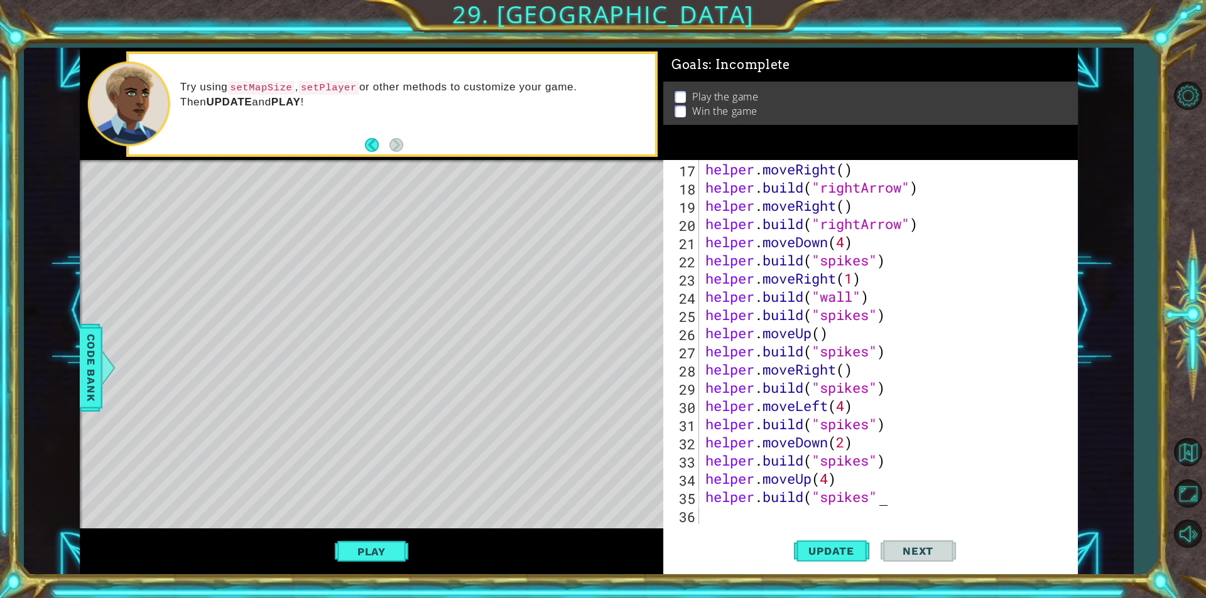
scroll to position [0, 8]
type textarea "[DOMAIN_NAME]("spikes")"
click at [828, 548] on span "Update" at bounding box center [831, 551] width 71 height 13
click at [907, 548] on span "Next" at bounding box center [918, 554] width 56 height 13
click at [402, 554] on button "Play" at bounding box center [371, 552] width 73 height 24
